Goal: Transaction & Acquisition: Purchase product/service

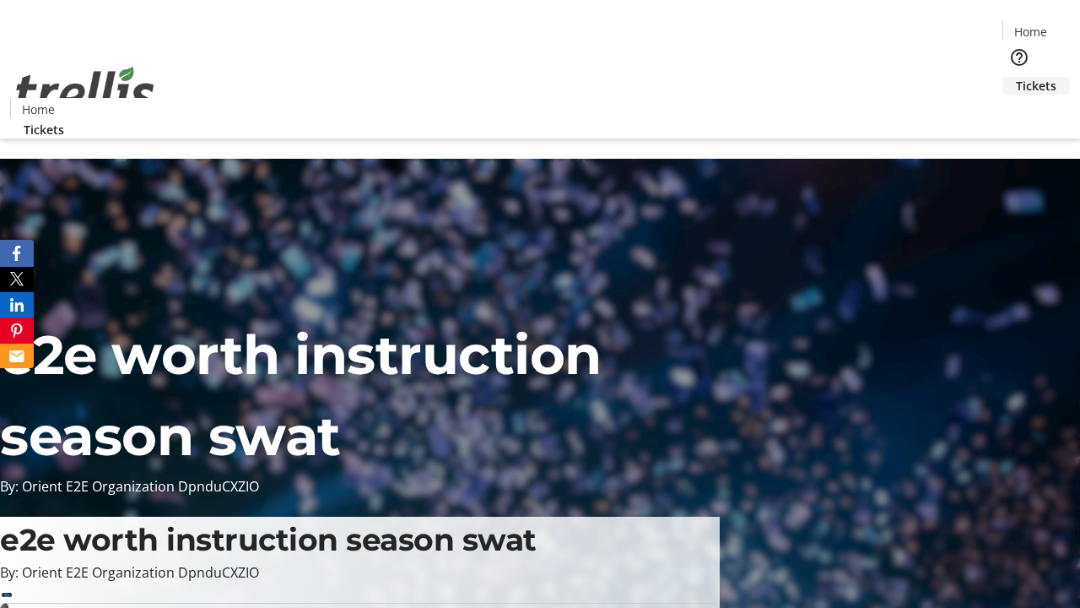
click at [1016, 77] on span "Tickets" at bounding box center [1036, 86] width 41 height 18
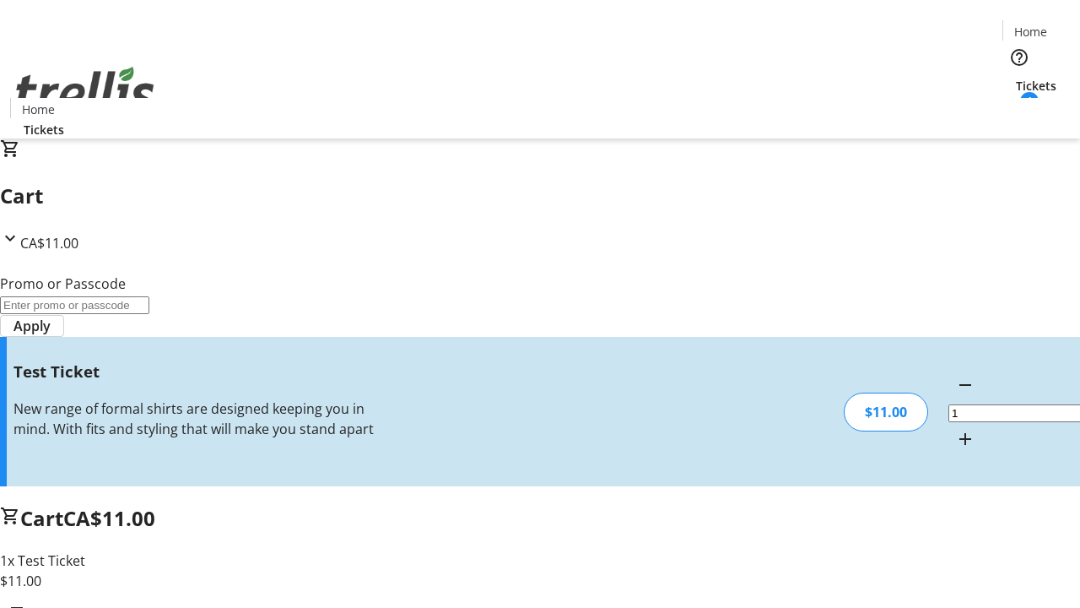
type input "UNLOCK"
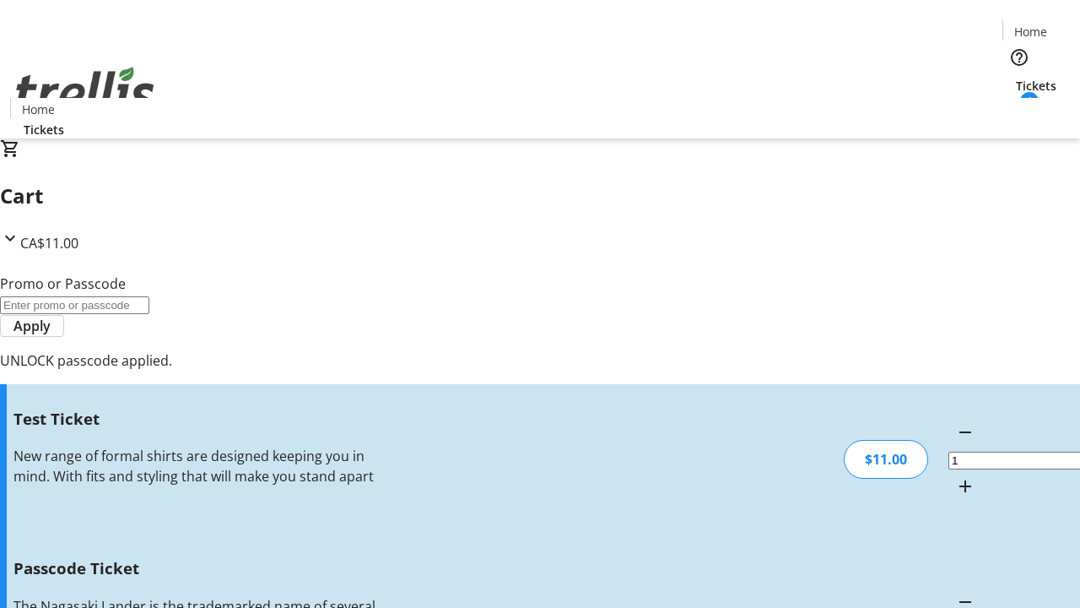
type input "5"
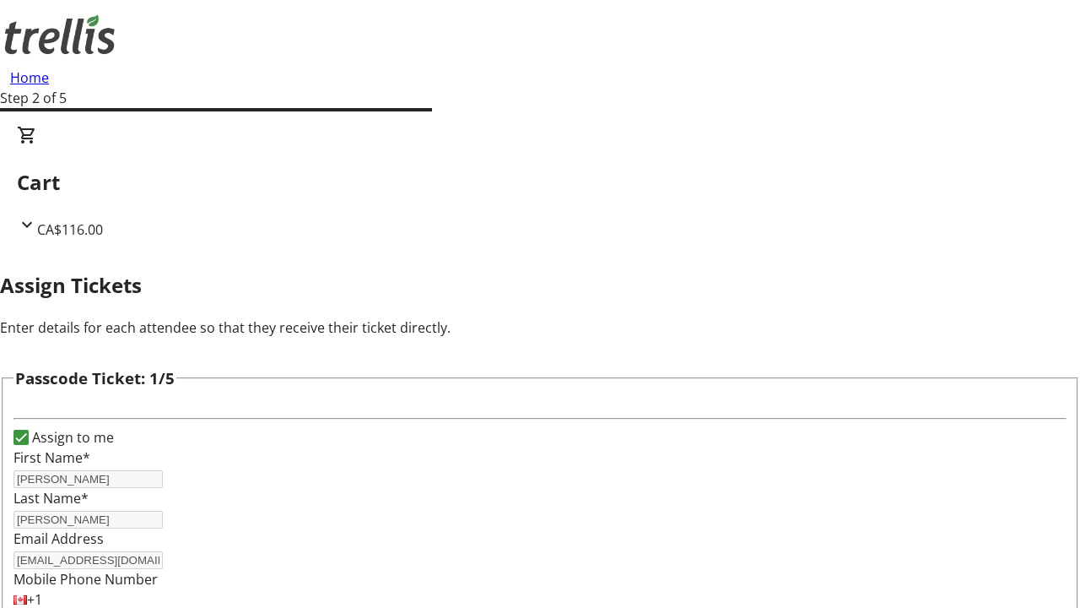
type input "[PERSON_NAME]"
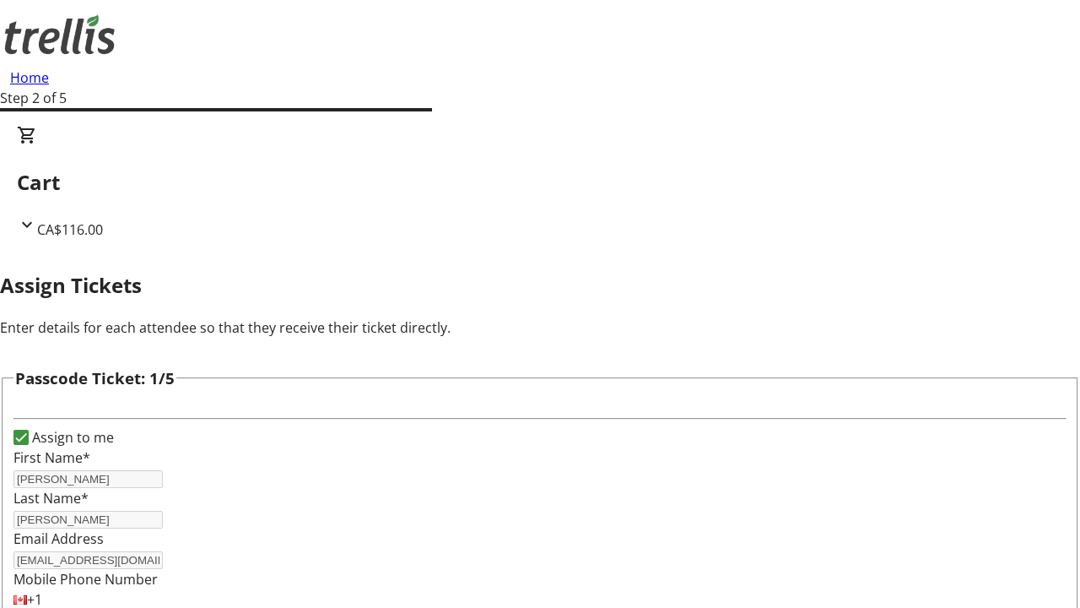
scroll to position [1641, 0]
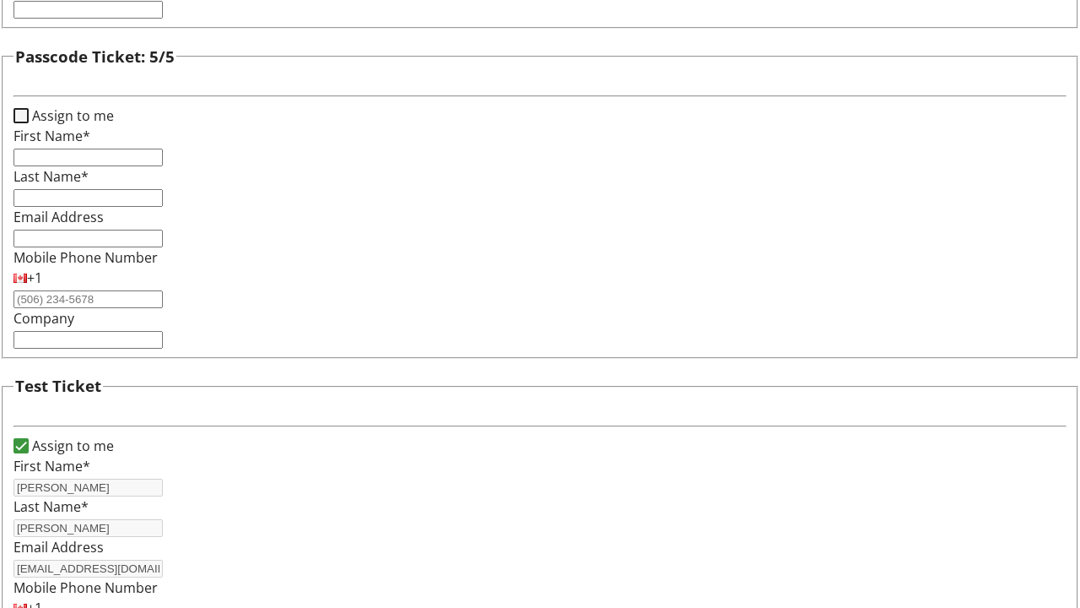
type input "[PERSON_NAME]"
click at [29, 123] on input "Assign to me" at bounding box center [21, 115] width 15 height 15
checkbox input "true"
type input "[PERSON_NAME]"
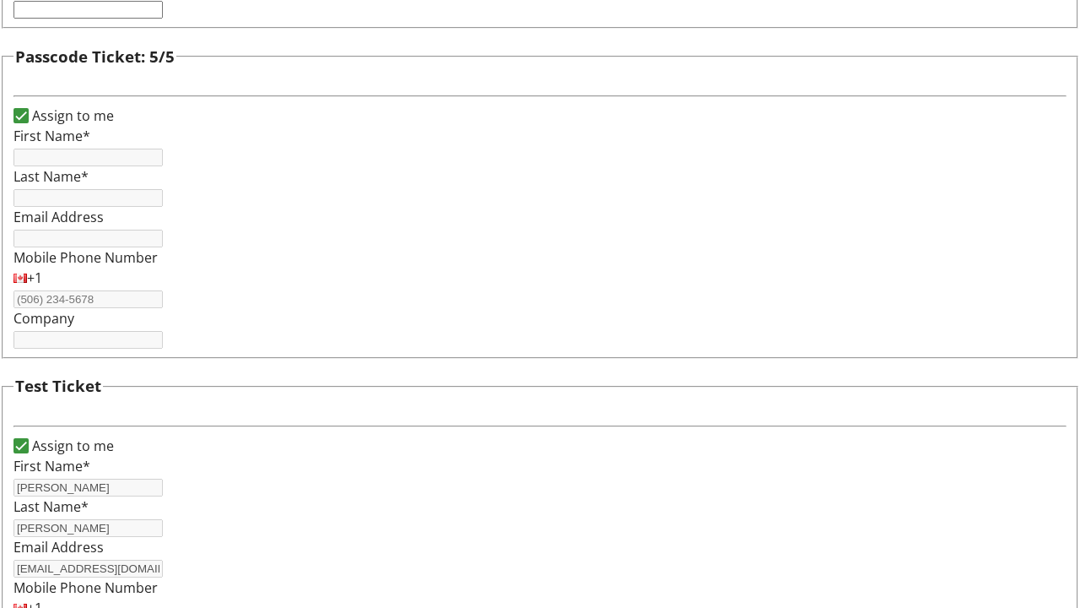
type input "[PERSON_NAME]"
type input "[EMAIL_ADDRESS][DOMAIN_NAME]"
